Goal: Find specific page/section: Find specific page/section

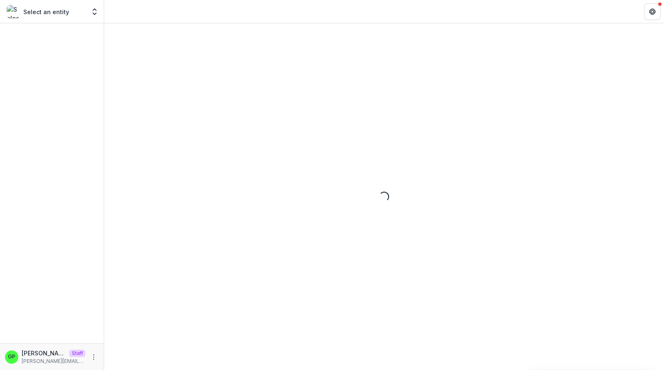
click at [402, 1] on header at bounding box center [384, 11] width 560 height 23
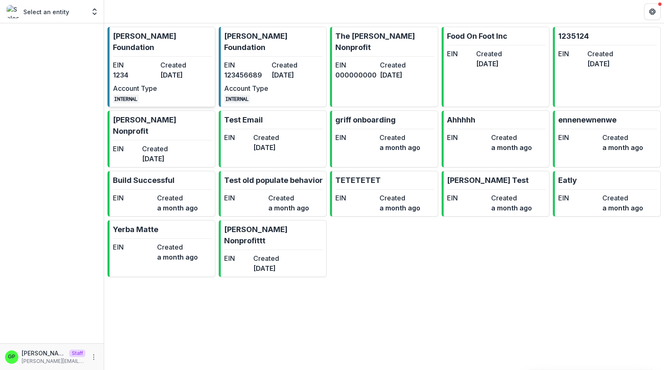
click at [109, 66] on link "Ruthwick Foundation EIN 1234 Created 3 years ago Account Type INTERNAL" at bounding box center [161, 67] width 108 height 80
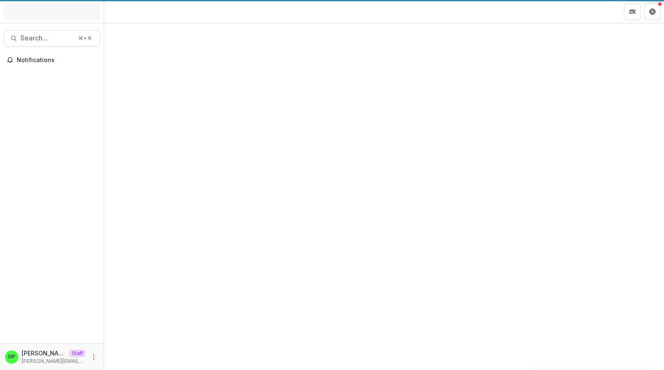
click at [122, 65] on div at bounding box center [384, 196] width 560 height 347
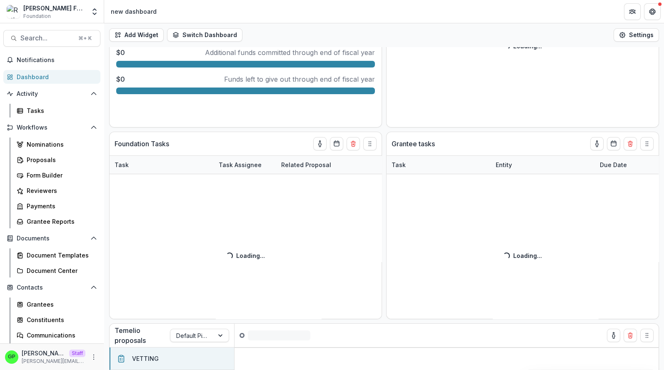
scroll to position [439, 0]
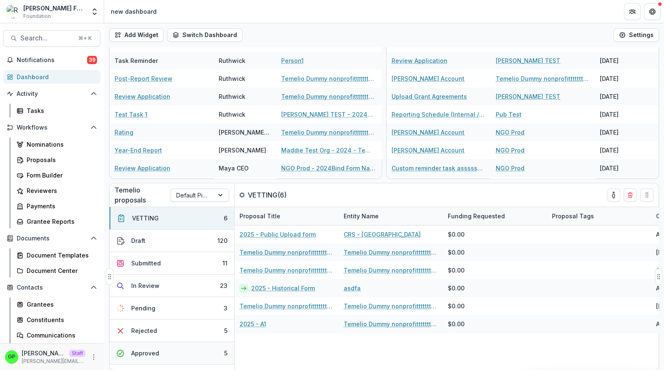
select select "******"
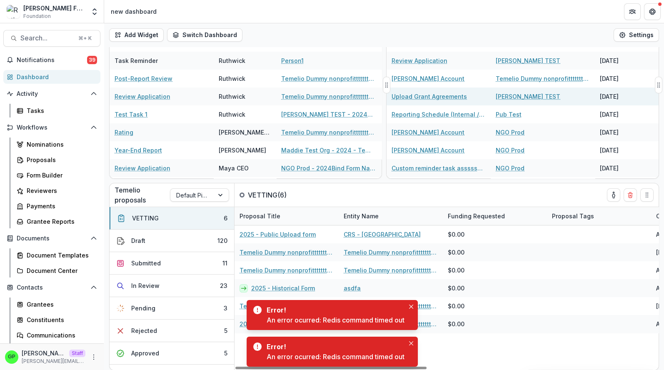
select select "******"
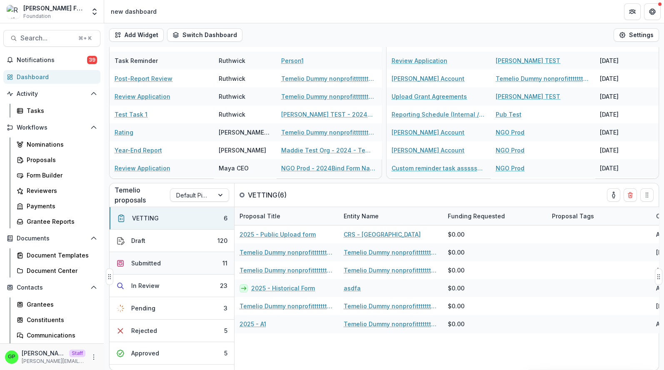
select select "******"
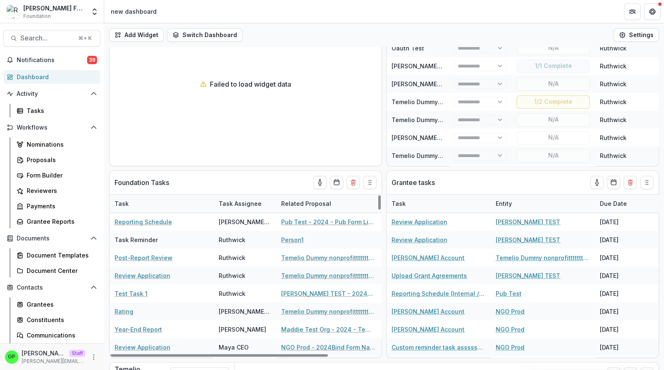
scroll to position [219, 0]
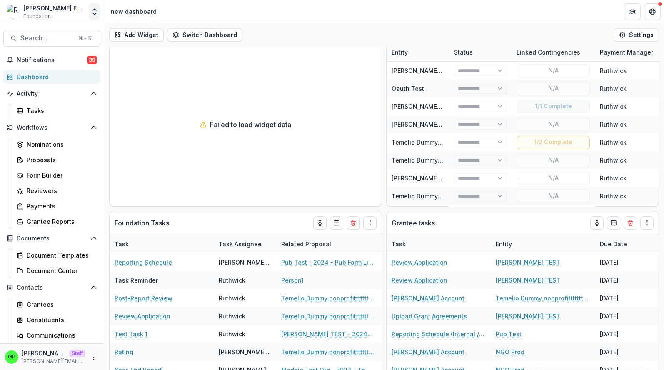
click at [96, 10] on polyline "Open entity switcher" at bounding box center [94, 10] width 3 height 2
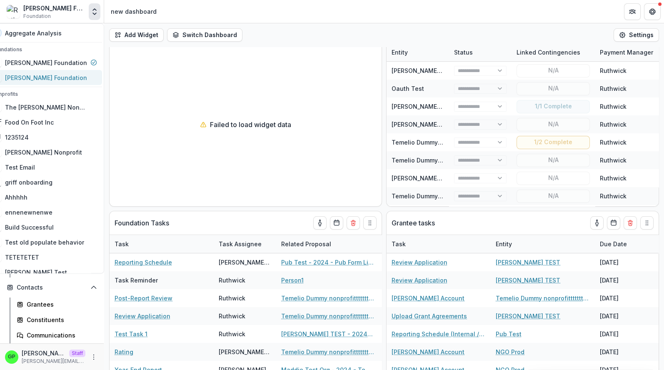
click at [50, 73] on div "[PERSON_NAME] Foundation" at bounding box center [46, 77] width 82 height 9
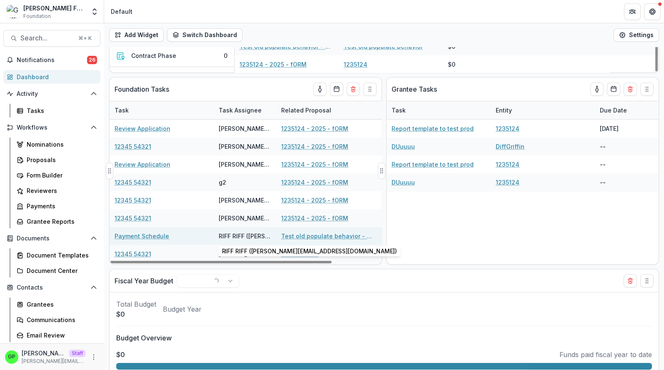
scroll to position [247, 0]
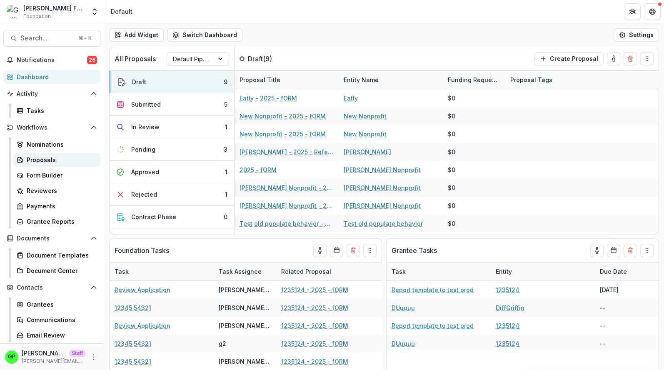
click at [45, 155] on div "Proposals" at bounding box center [60, 159] width 67 height 9
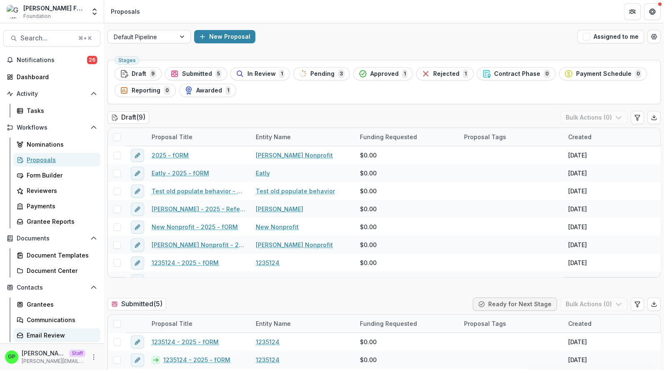
scroll to position [47, 0]
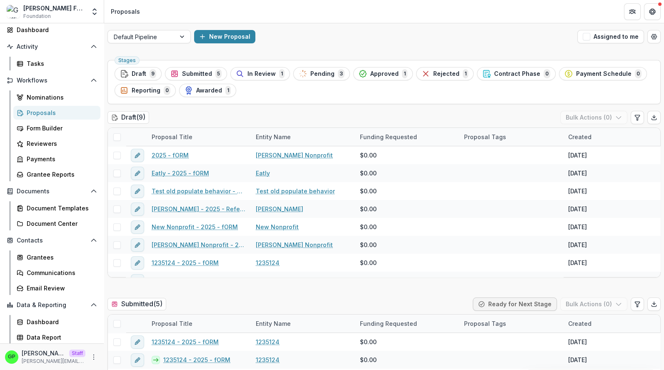
click at [92, 351] on div "GP Griffin Perry Staff griffin@trytemelio.com" at bounding box center [52, 357] width 94 height 16
click at [95, 356] on icon "More" at bounding box center [93, 357] width 7 height 7
click at [141, 340] on link "User Settings" at bounding box center [148, 339] width 89 height 14
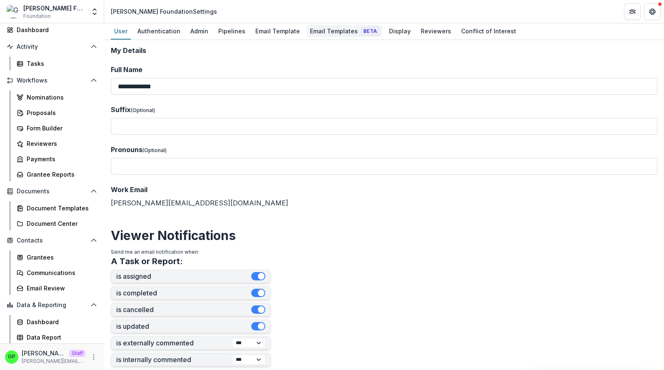
click at [323, 38] on link "Email Templates Beta" at bounding box center [345, 31] width 76 height 16
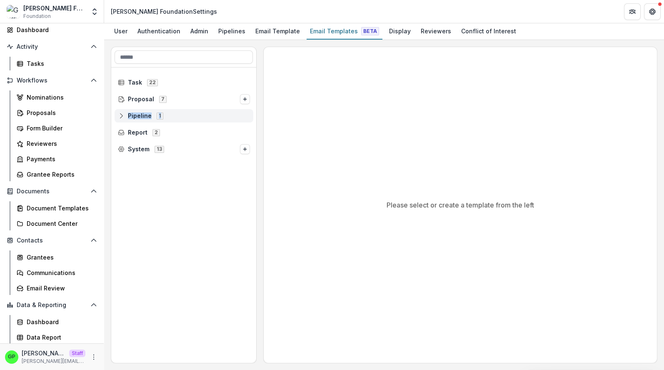
click at [188, 116] on span "Pipeline 1" at bounding box center [184, 115] width 132 height 7
click at [172, 107] on div "Pipeline 1" at bounding box center [183, 115] width 145 height 17
click at [171, 103] on div "Proposal 7" at bounding box center [184, 98] width 139 height 13
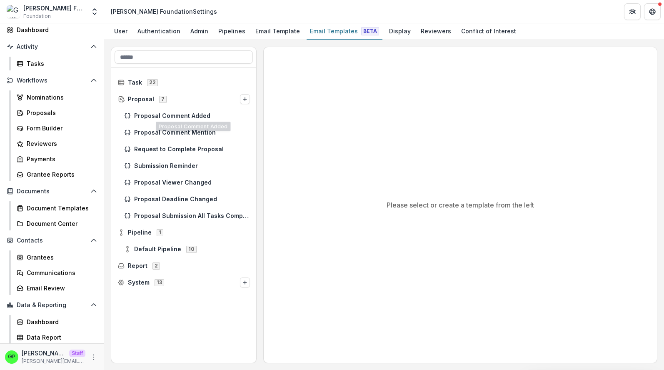
click at [168, 124] on div "Proposal Comment Mention" at bounding box center [183, 132] width 145 height 17
click at [168, 122] on div "Proposal Comment Added" at bounding box center [183, 115] width 145 height 17
click at [168, 120] on div "Proposal Comment Added" at bounding box center [187, 115] width 132 height 13
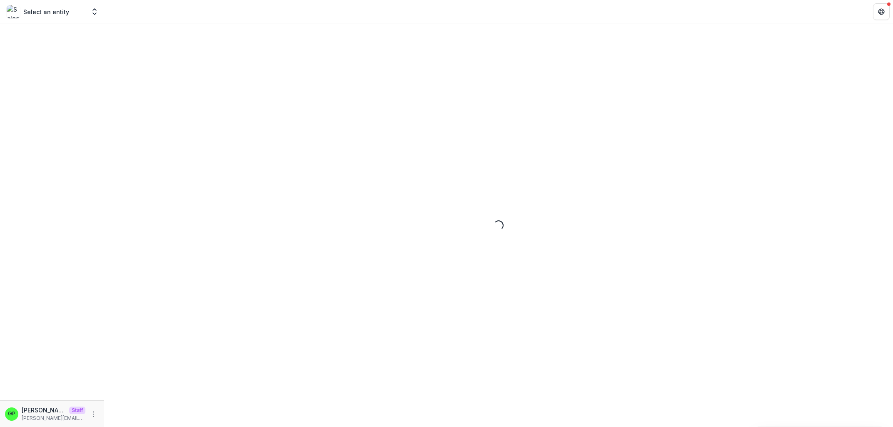
click at [83, 16] on div "Select an entity" at bounding box center [46, 11] width 79 height 13
click at [87, 15] on div "Select an entity Nonprofits The [PERSON_NAME] Nonprofit Food On Foot Inc 123512…" at bounding box center [51, 11] width 97 height 17
click at [88, 15] on div "Select an entity Nonprofits The [PERSON_NAME] Nonprofit Food On Foot Inc 123512…" at bounding box center [51, 11] width 97 height 17
click at [91, 13] on icon "Open entity switcher" at bounding box center [94, 11] width 8 height 8
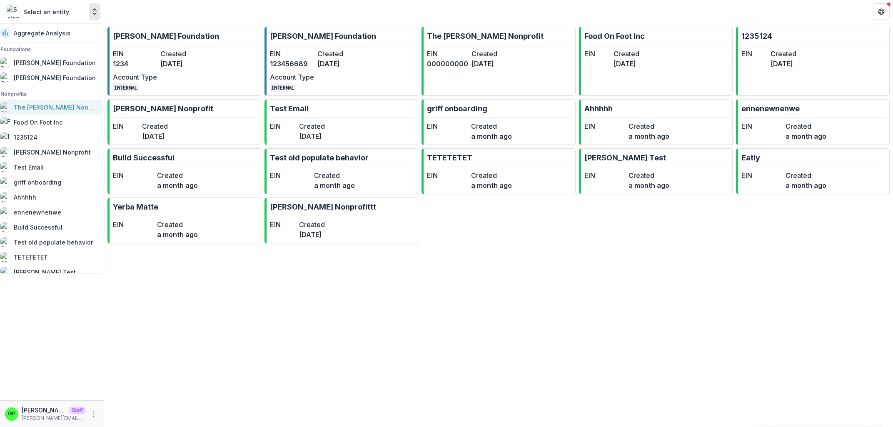
click at [52, 107] on div "The [PERSON_NAME] Nonprofit" at bounding box center [55, 107] width 83 height 9
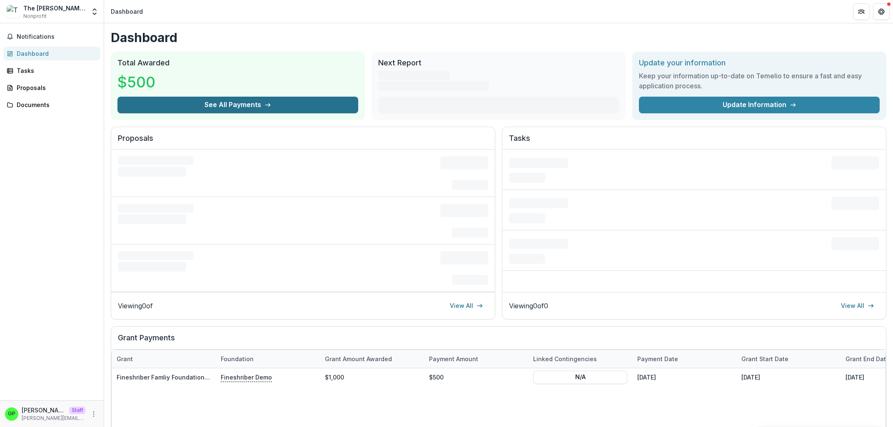
click at [235, 105] on button "See All Payments" at bounding box center [237, 105] width 241 height 17
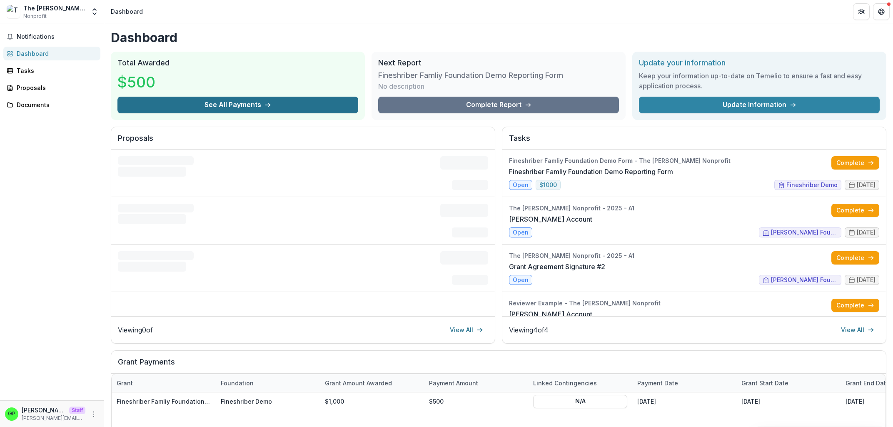
click at [226, 104] on button "See All Payments" at bounding box center [237, 105] width 241 height 17
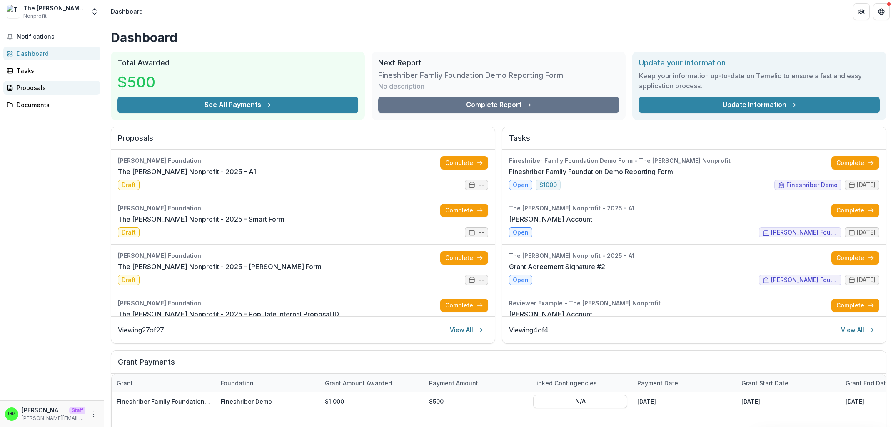
click at [14, 88] on link "Proposals" at bounding box center [51, 88] width 97 height 14
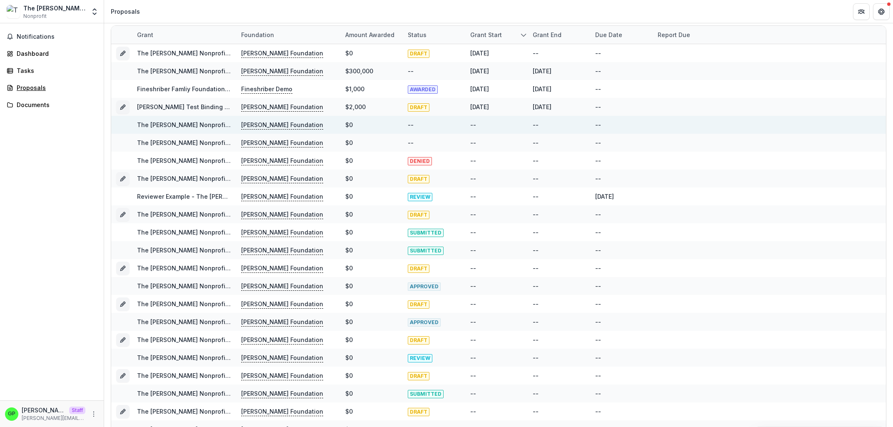
scroll to position [8, 0]
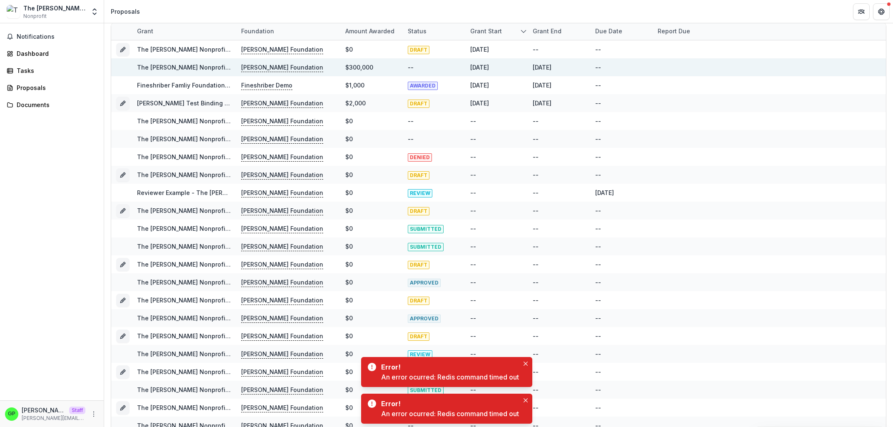
click at [157, 66] on link "The [PERSON_NAME] Nonprofit - 2024 - Document Template F2" at bounding box center [230, 67] width 186 height 7
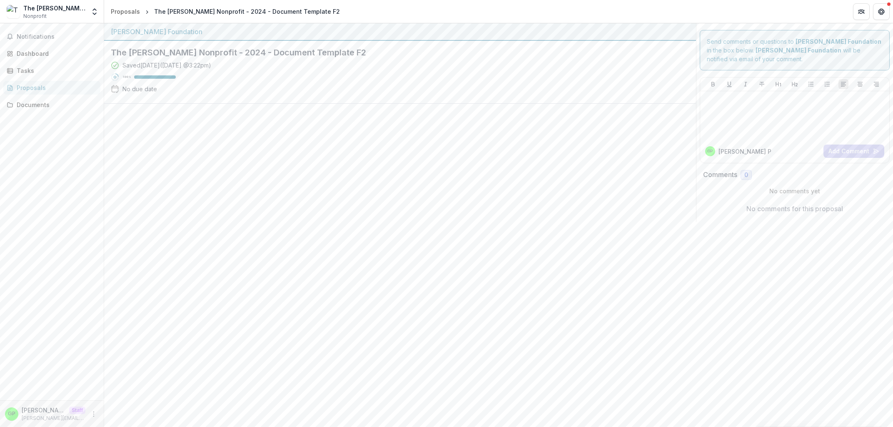
click at [581, 150] on div at bounding box center [400, 163] width 592 height 118
drag, startPoint x: 30, startPoint y: 35, endPoint x: 17, endPoint y: 37, distance: 13.1
click at [30, 35] on span "Notifications" at bounding box center [57, 36] width 80 height 7
click at [36, 52] on div "Dashboard" at bounding box center [55, 53] width 77 height 9
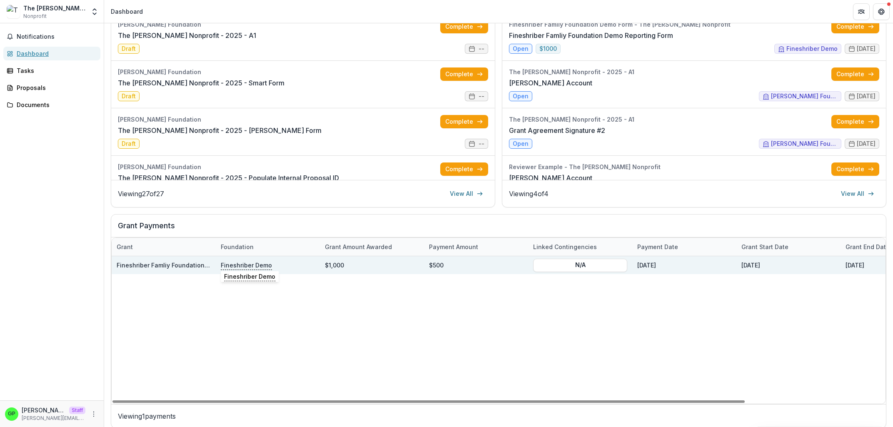
scroll to position [145, 0]
